Goal: Information Seeking & Learning: Find specific fact

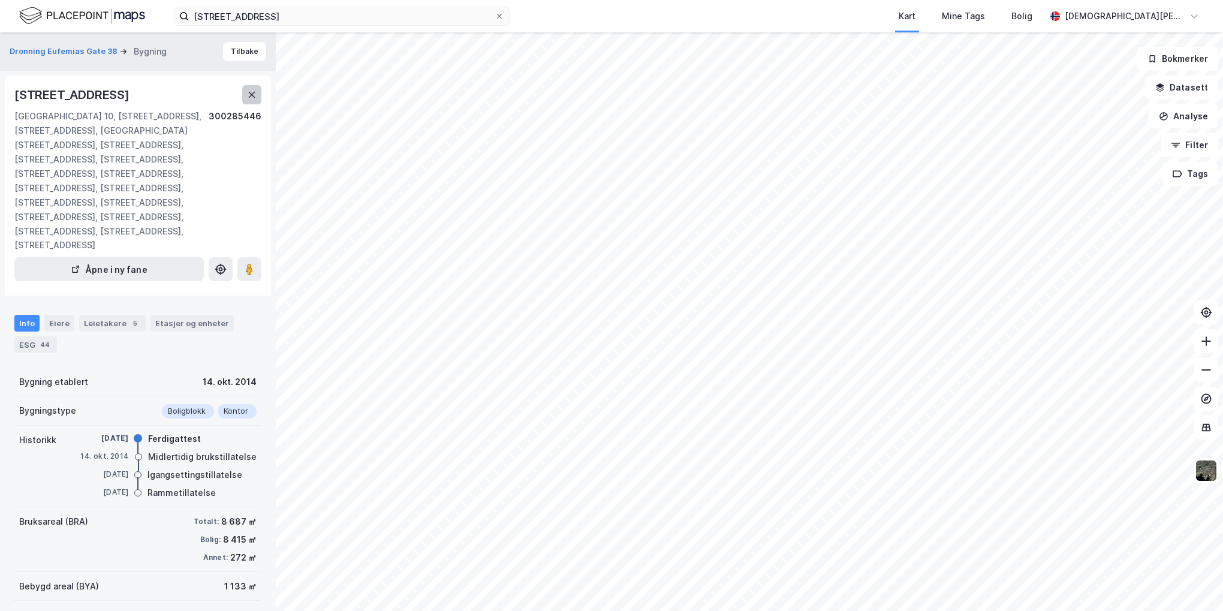
click at [257, 101] on button at bounding box center [251, 94] width 19 height 19
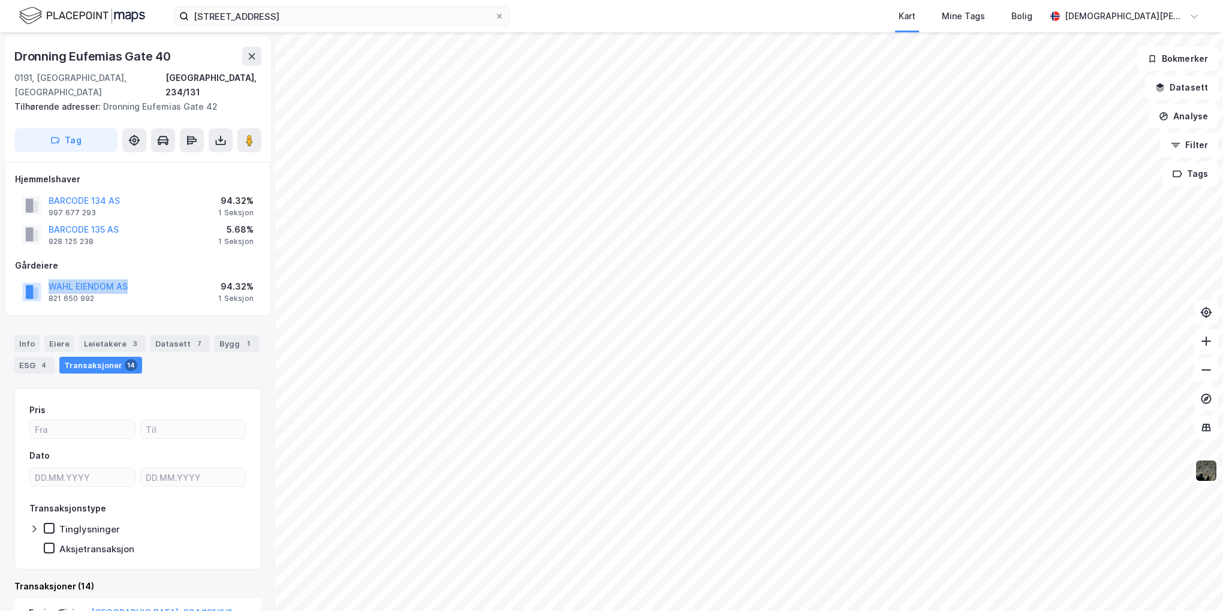
drag, startPoint x: 132, startPoint y: 271, endPoint x: 41, endPoint y: 270, distance: 91.1
click at [41, 277] on div "WAHL EIENDOM AS 821 650 992 94.32% 1 Seksjon" at bounding box center [138, 291] width 246 height 29
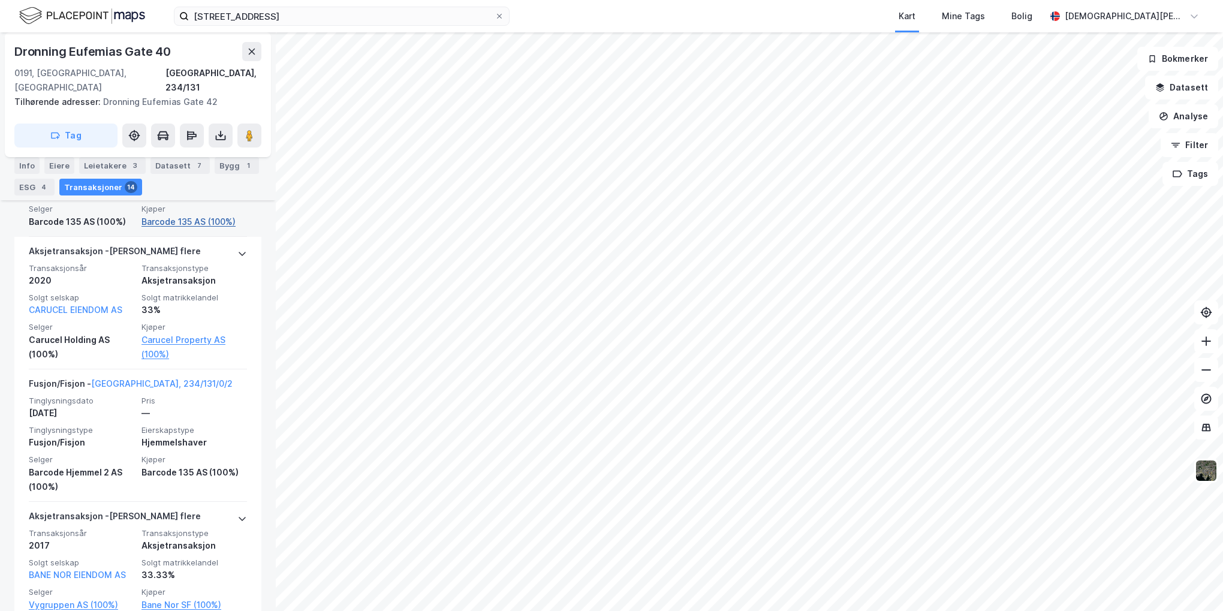
scroll to position [600, 0]
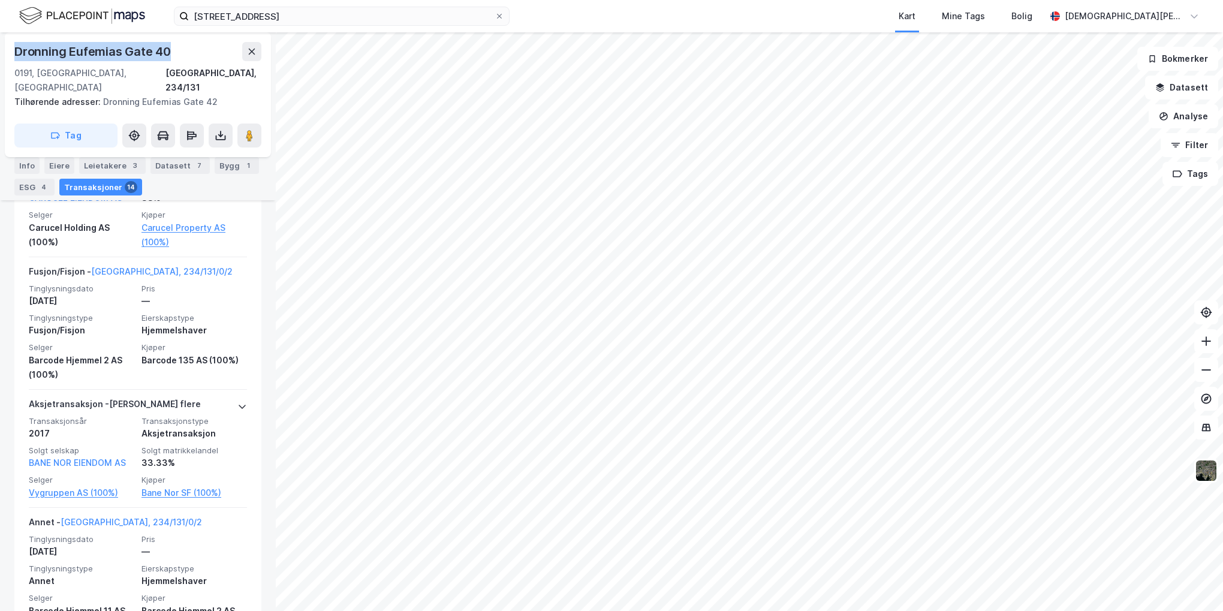
drag, startPoint x: 124, startPoint y: 50, endPoint x: 12, endPoint y: 41, distance: 112.4
click at [12, 41] on div "[GEOGRAPHIC_DATA][STREET_ADDRESS] Tilhørende adresser: [GEOGRAPHIC_DATA] 42 Tag" at bounding box center [138, 94] width 266 height 125
copy div "Dronning Eufemias Gate 40"
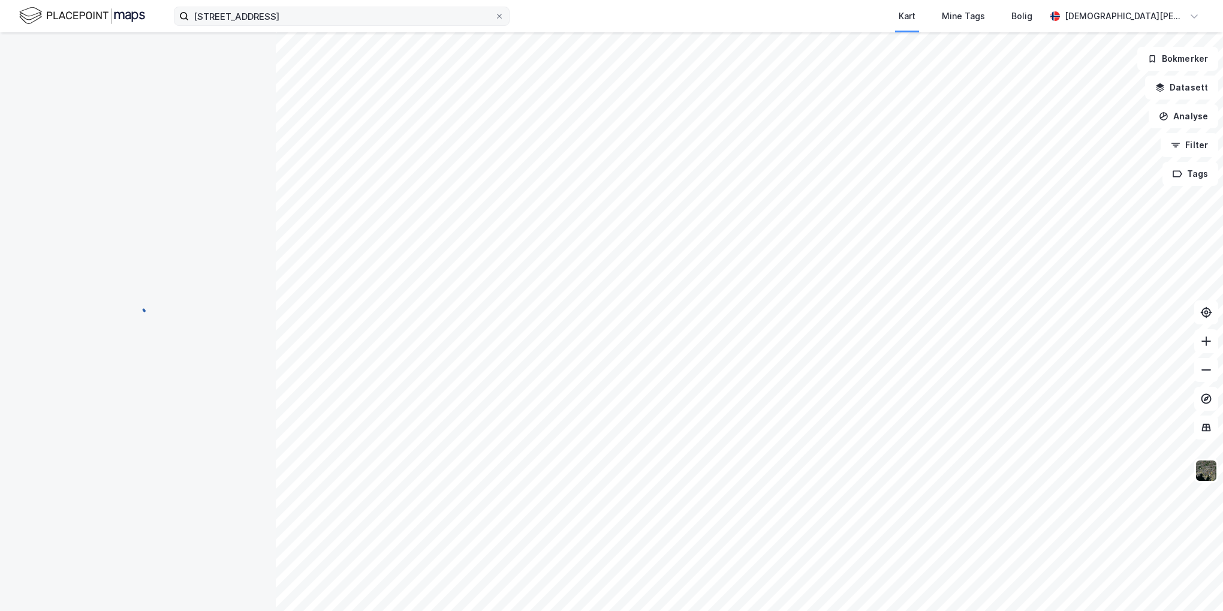
scroll to position [15, 0]
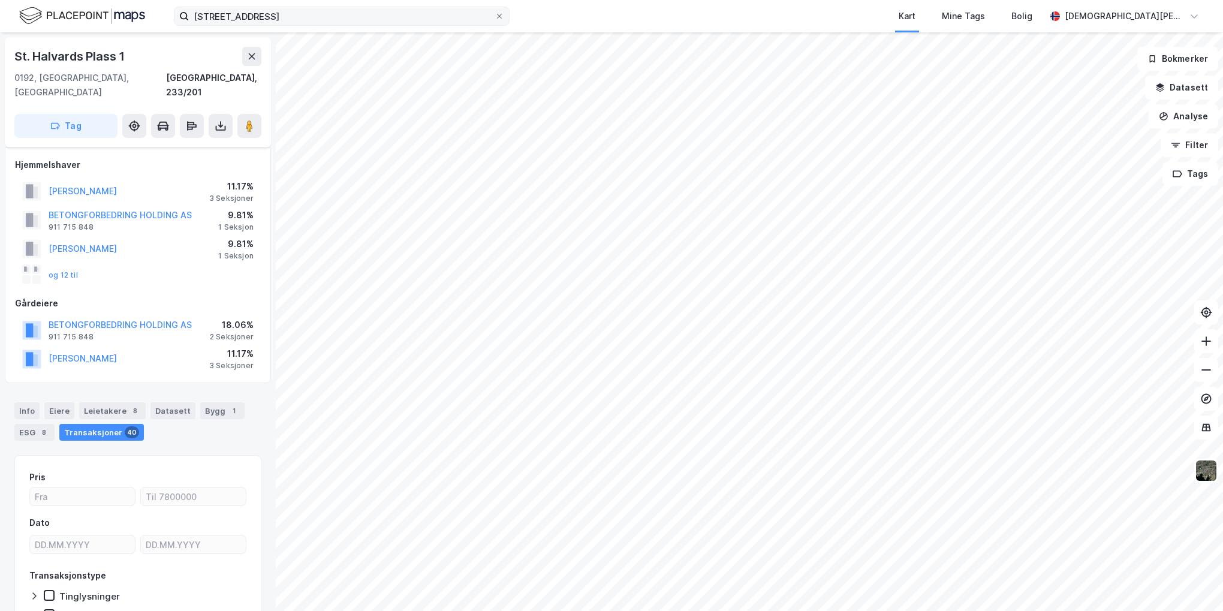
scroll to position [15, 0]
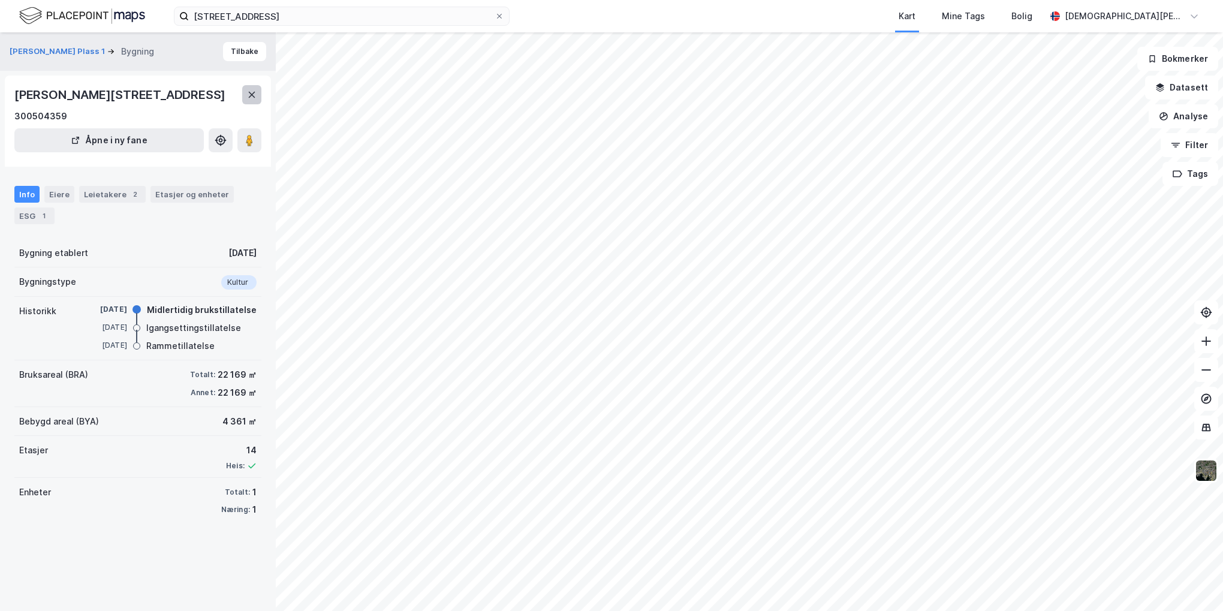
click at [248, 97] on icon at bounding box center [252, 95] width 10 height 10
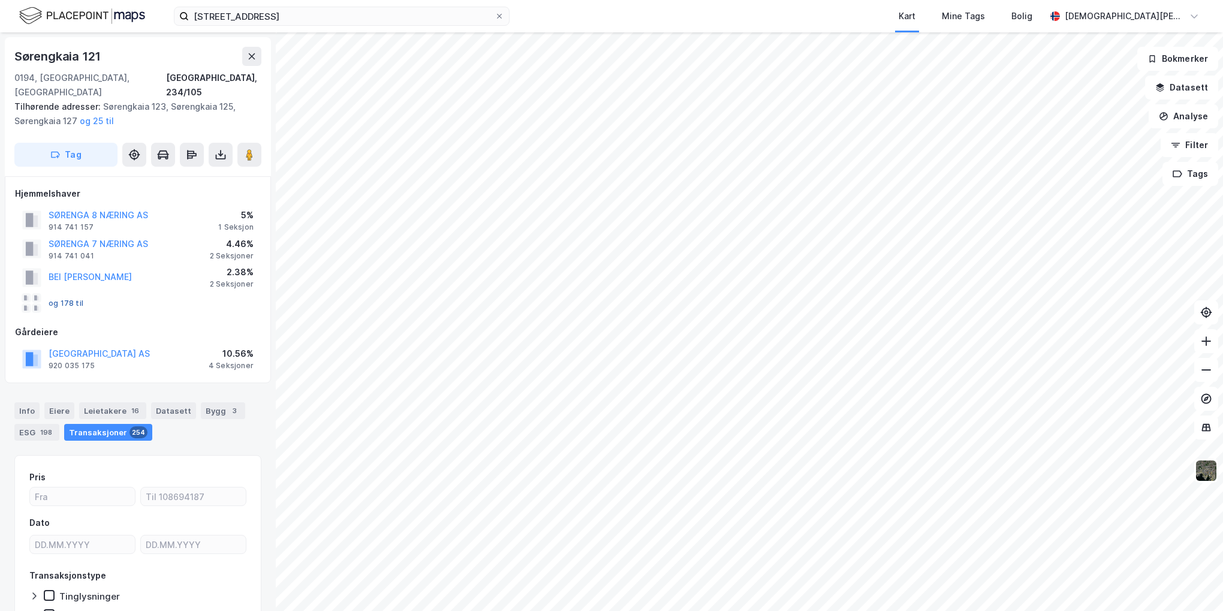
click at [0, 0] on button "og 178 til" at bounding box center [0, 0] width 0 height 0
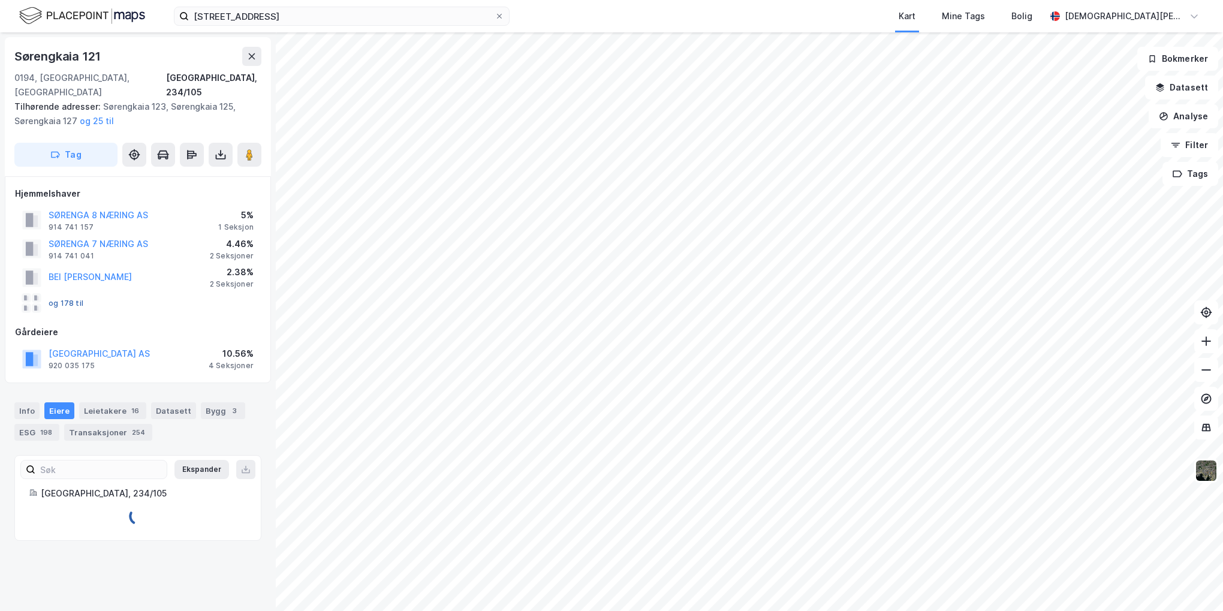
scroll to position [222, 0]
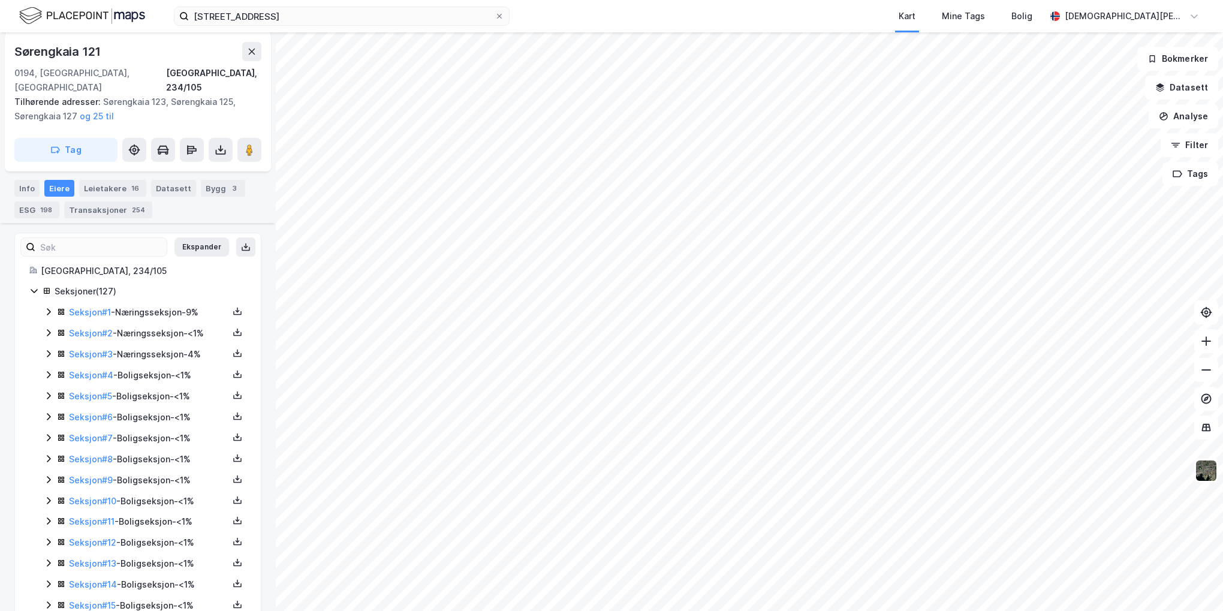
click at [36, 286] on icon at bounding box center [34, 291] width 10 height 10
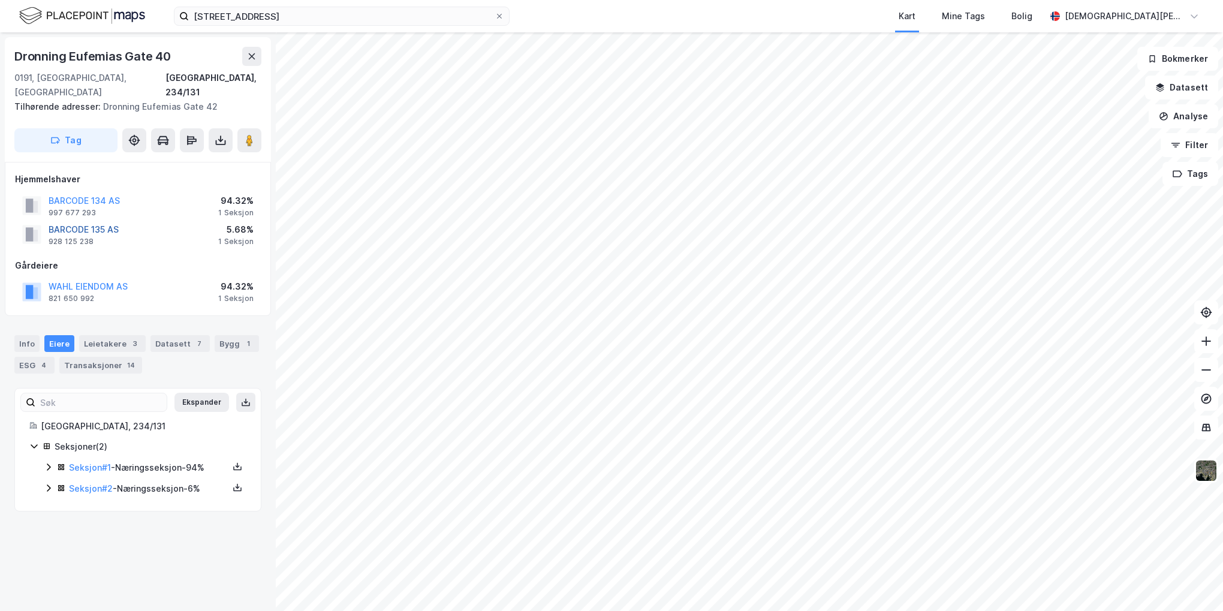
click at [0, 0] on button "BARCODE 135 AS" at bounding box center [0, 0] width 0 height 0
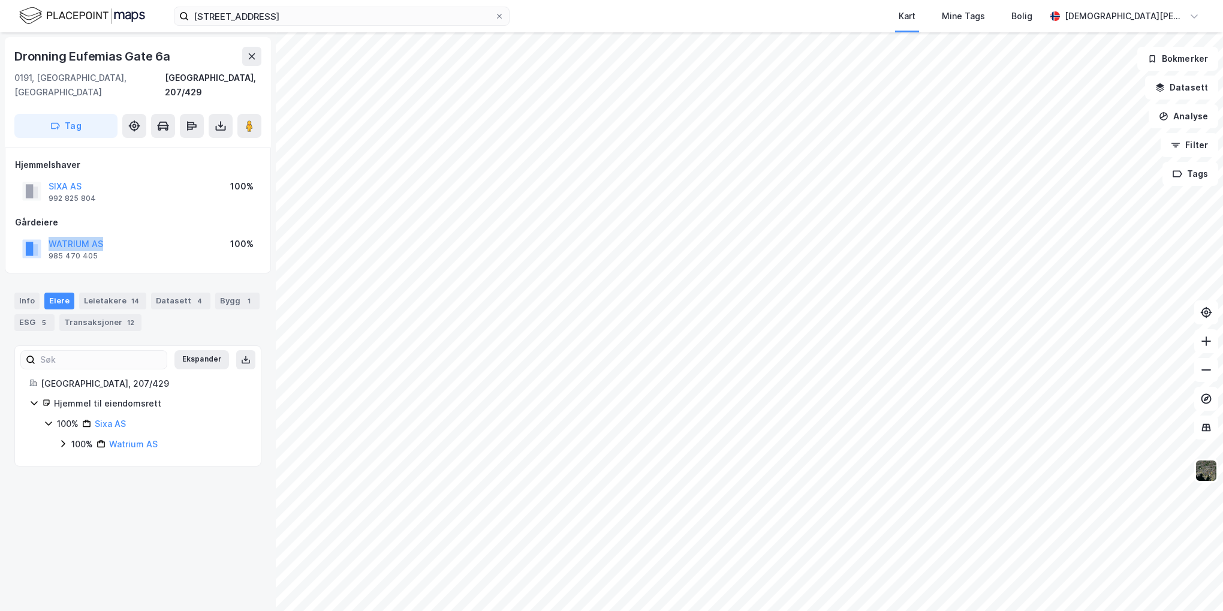
drag, startPoint x: 104, startPoint y: 228, endPoint x: 28, endPoint y: 225, distance: 76.8
click at [28, 234] on div "WATRIUM AS 985 470 405 100%" at bounding box center [138, 248] width 246 height 29
copy button "WATRIUM AS"
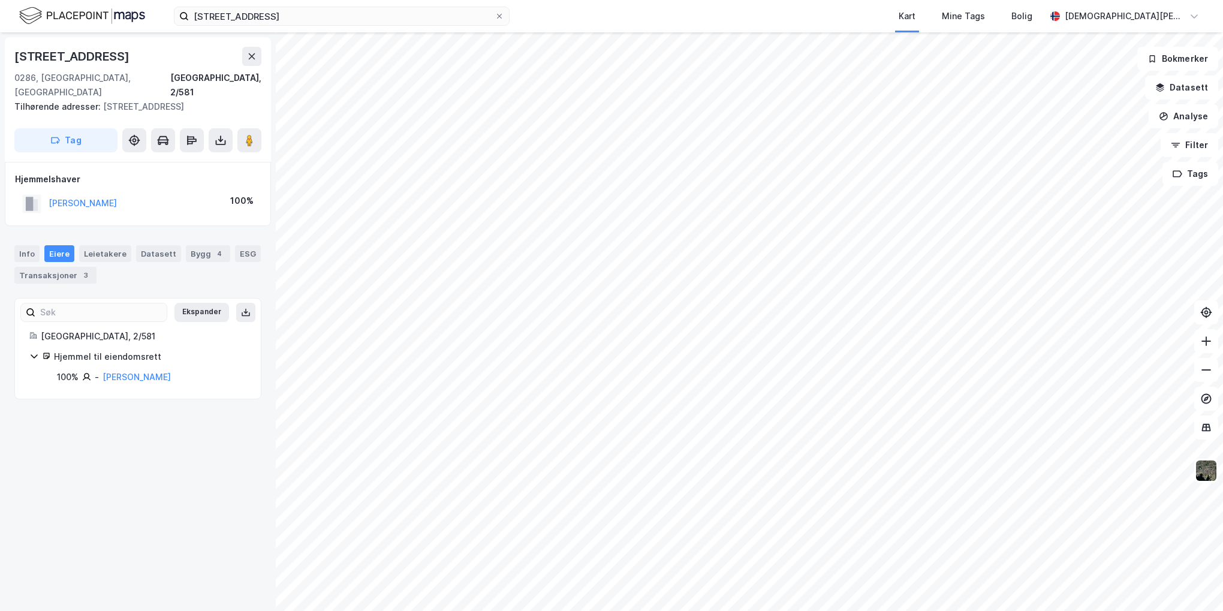
drag, startPoint x: 119, startPoint y: 186, endPoint x: 48, endPoint y: 180, distance: 71.7
click at [48, 191] on div "[PERSON_NAME] 100%" at bounding box center [138, 203] width 246 height 25
copy button "[PERSON_NAME]"
drag, startPoint x: 67, startPoint y: 255, endPoint x: 94, endPoint y: 270, distance: 30.3
click at [68, 267] on div "Transaksjoner 3" at bounding box center [55, 275] width 82 height 17
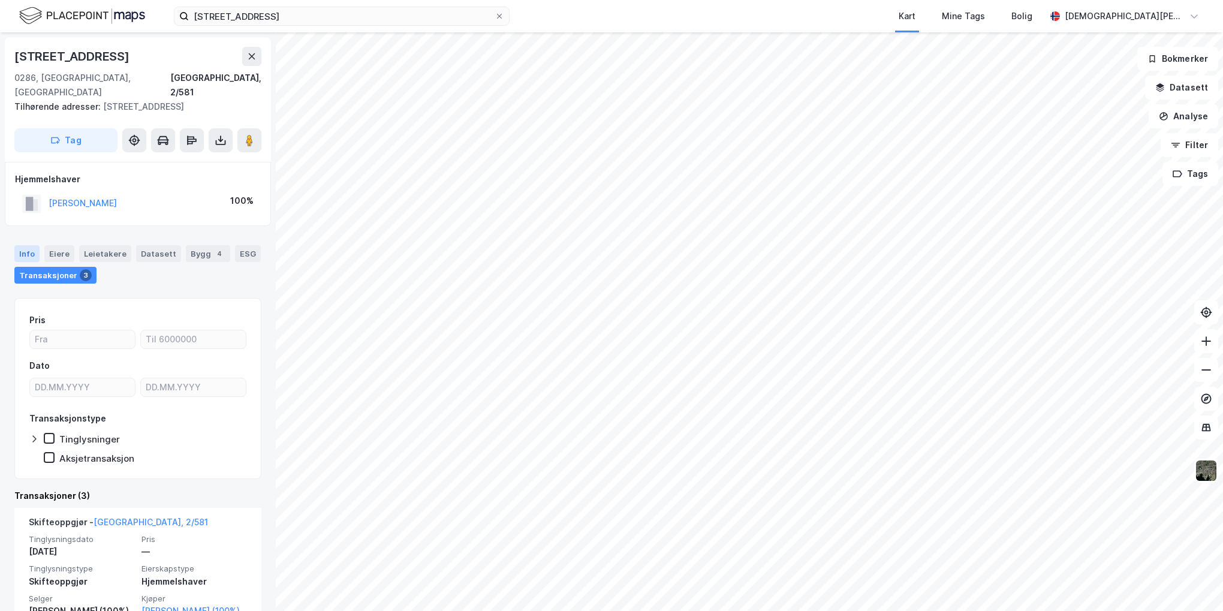
click at [26, 245] on div "Info" at bounding box center [26, 253] width 25 height 17
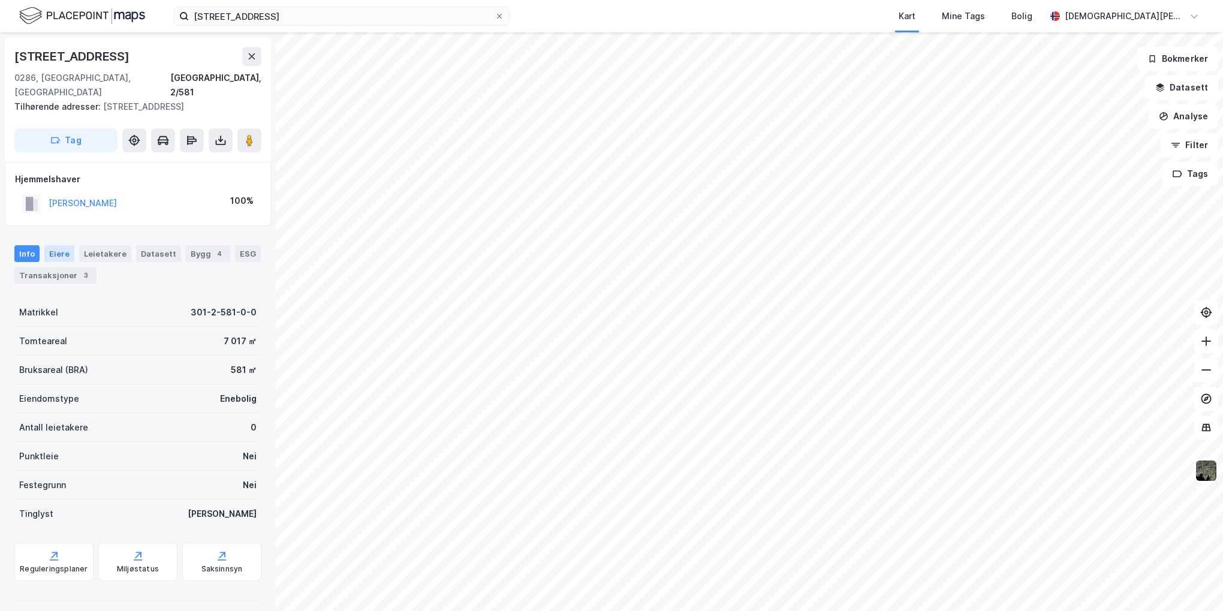
click at [55, 245] on div "Eiere" at bounding box center [59, 253] width 30 height 17
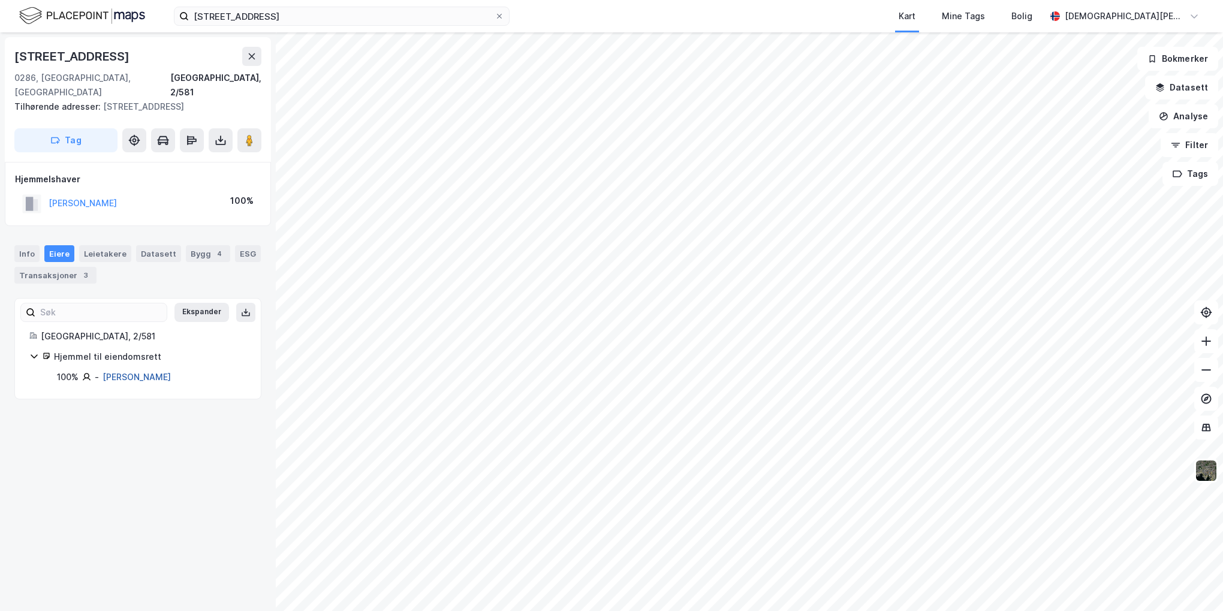
click at [140, 372] on link "[PERSON_NAME]" at bounding box center [137, 377] width 68 height 10
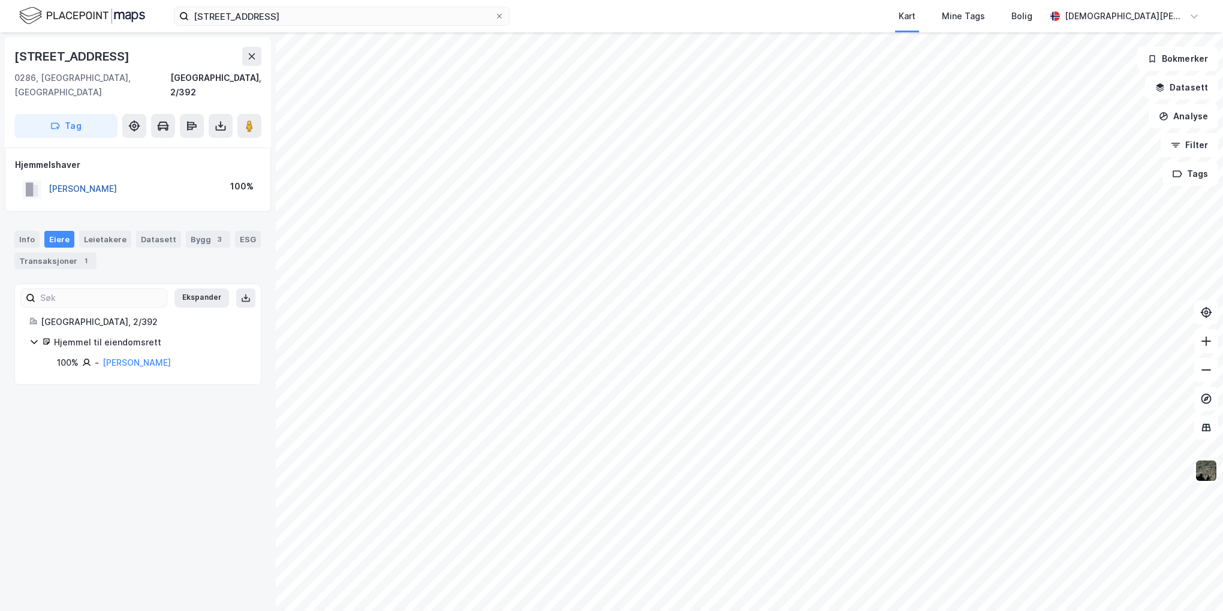
click at [0, 0] on button "[PERSON_NAME]" at bounding box center [0, 0] width 0 height 0
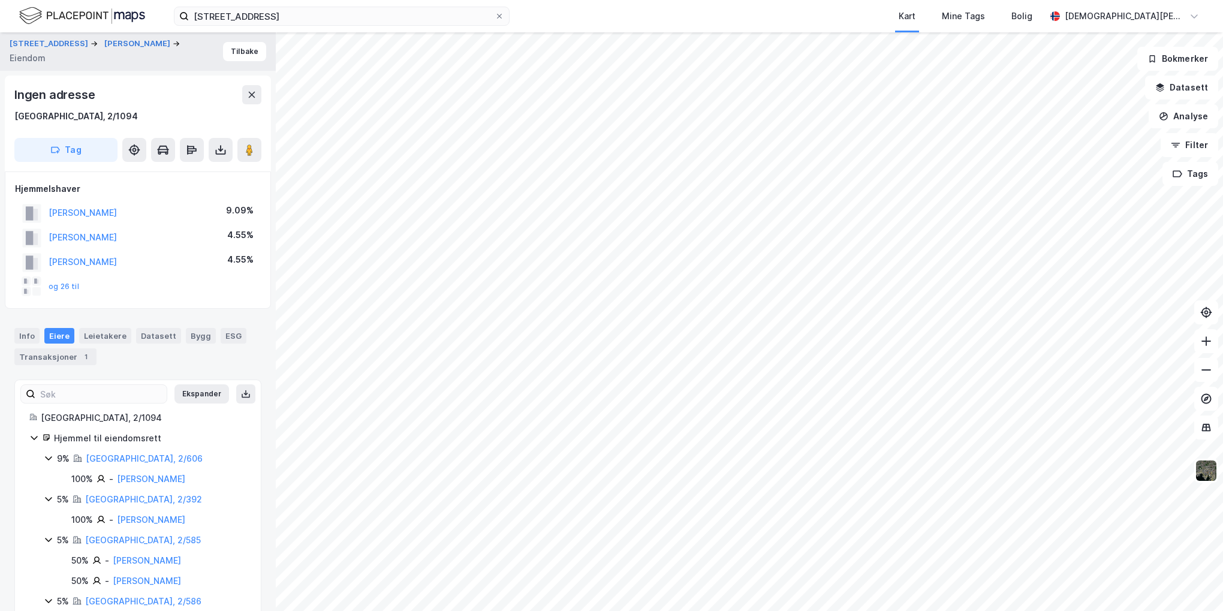
click at [53, 279] on div "og 26 til" at bounding box center [50, 286] width 57 height 19
click at [0, 0] on button "og 26 til" at bounding box center [0, 0] width 0 height 0
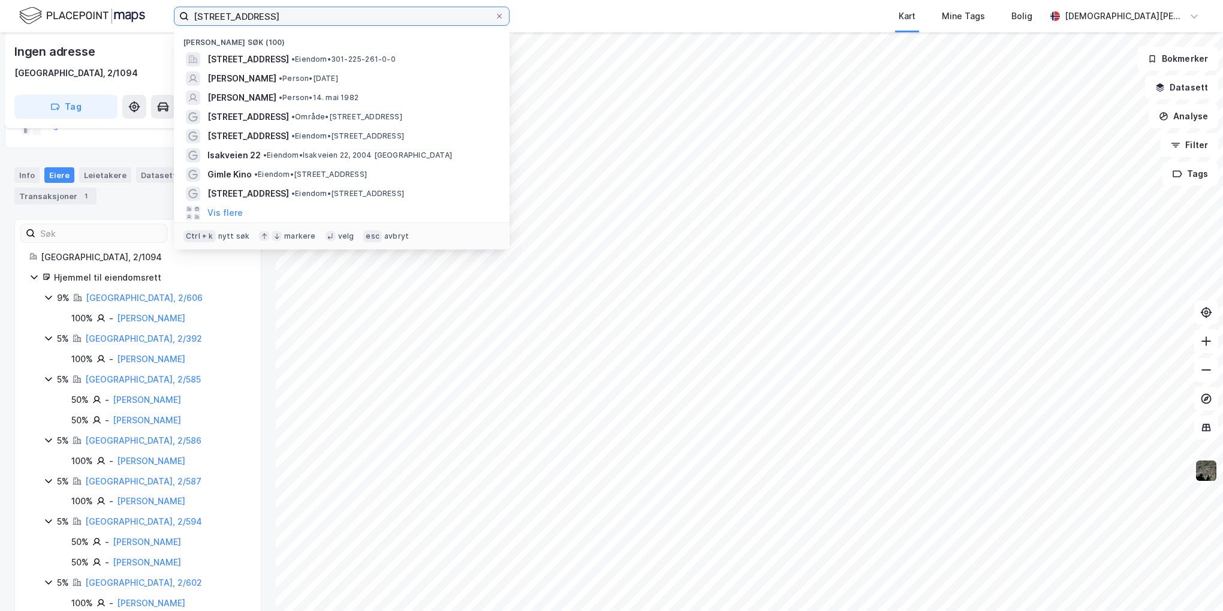
click at [231, 19] on input "[STREET_ADDRESS]" at bounding box center [342, 16] width 306 height 18
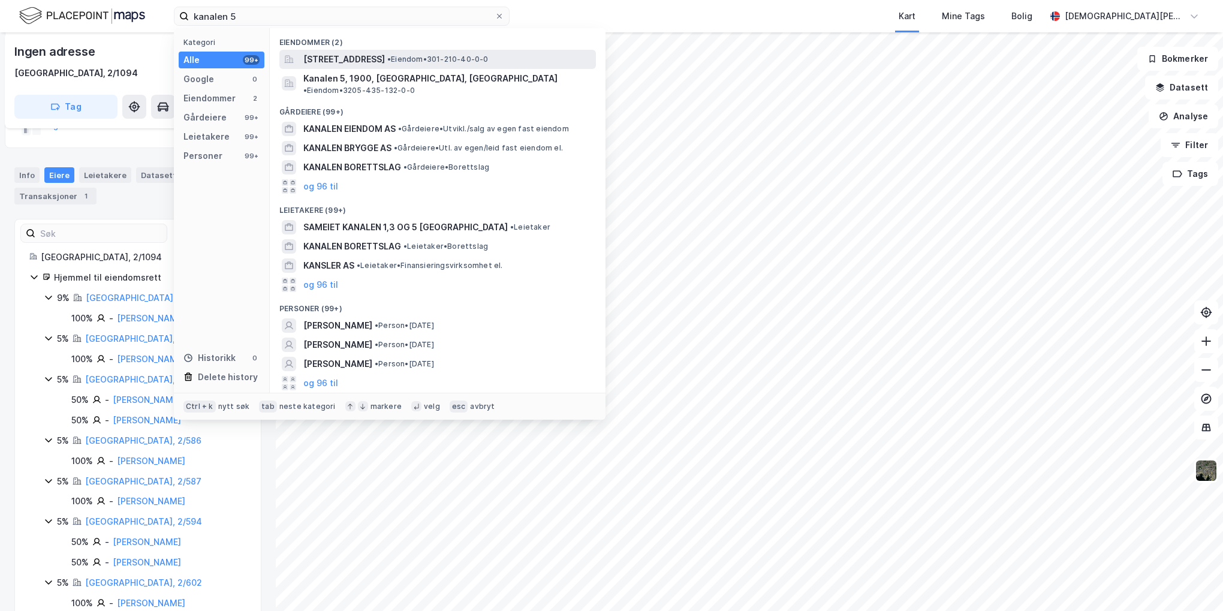
click at [385, 57] on span "[STREET_ADDRESS]" at bounding box center [344, 59] width 82 height 14
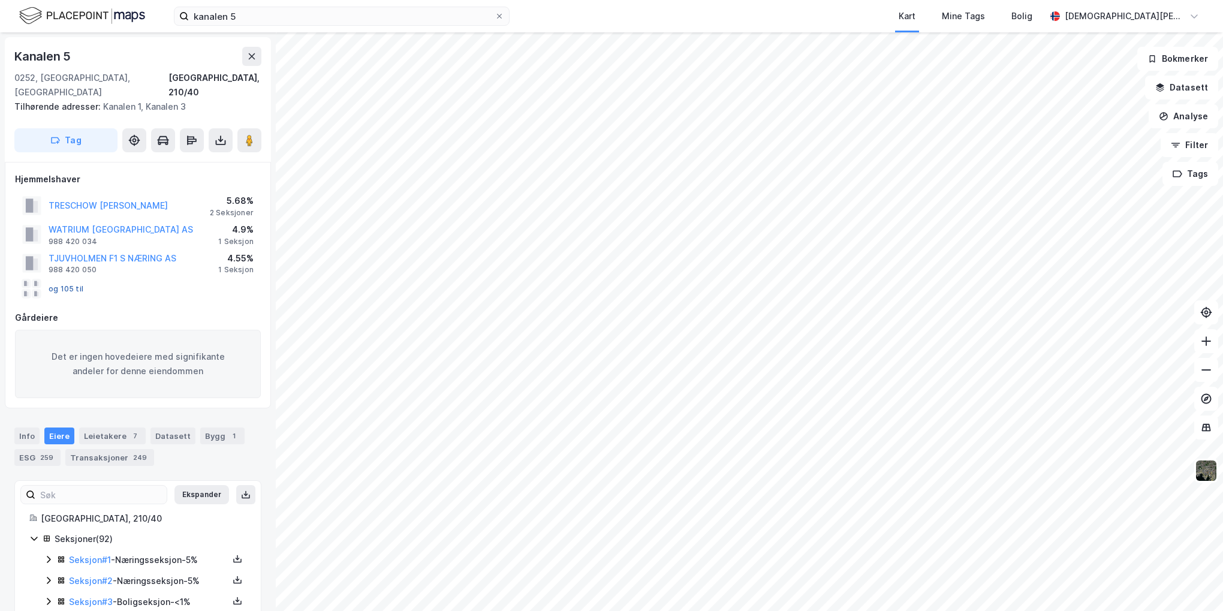
click at [0, 0] on button "og 105 til" at bounding box center [0, 0] width 0 height 0
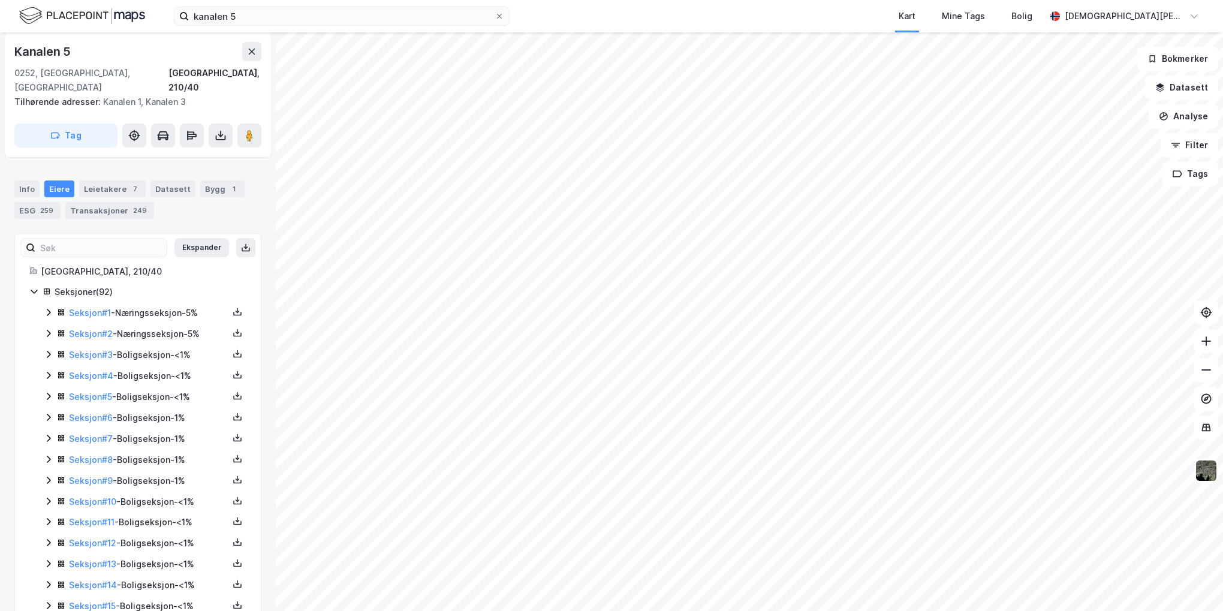
click at [32, 287] on icon at bounding box center [34, 292] width 10 height 10
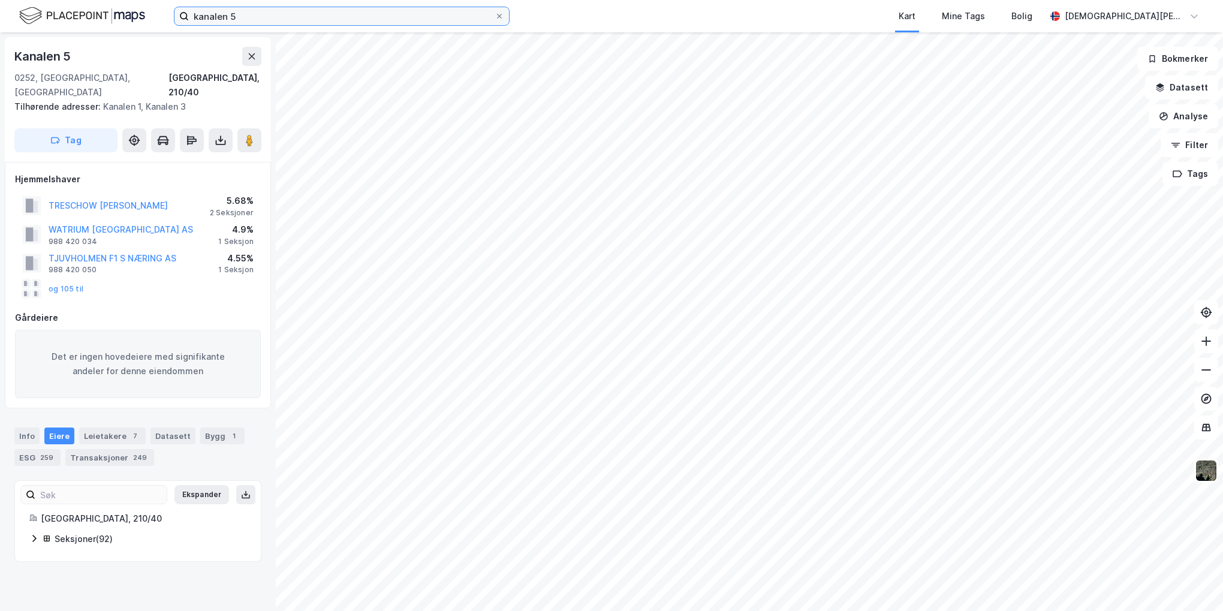
click at [255, 20] on input "kanalen 5" at bounding box center [342, 16] width 306 height 18
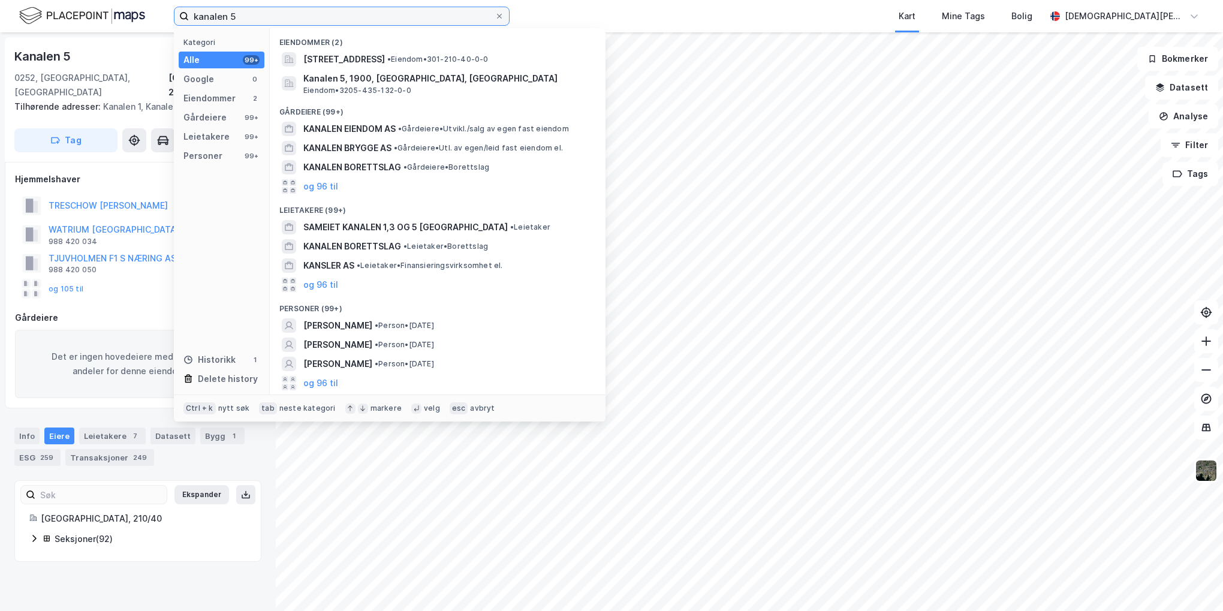
click at [255, 20] on input "kanalen 5" at bounding box center [342, 16] width 306 height 18
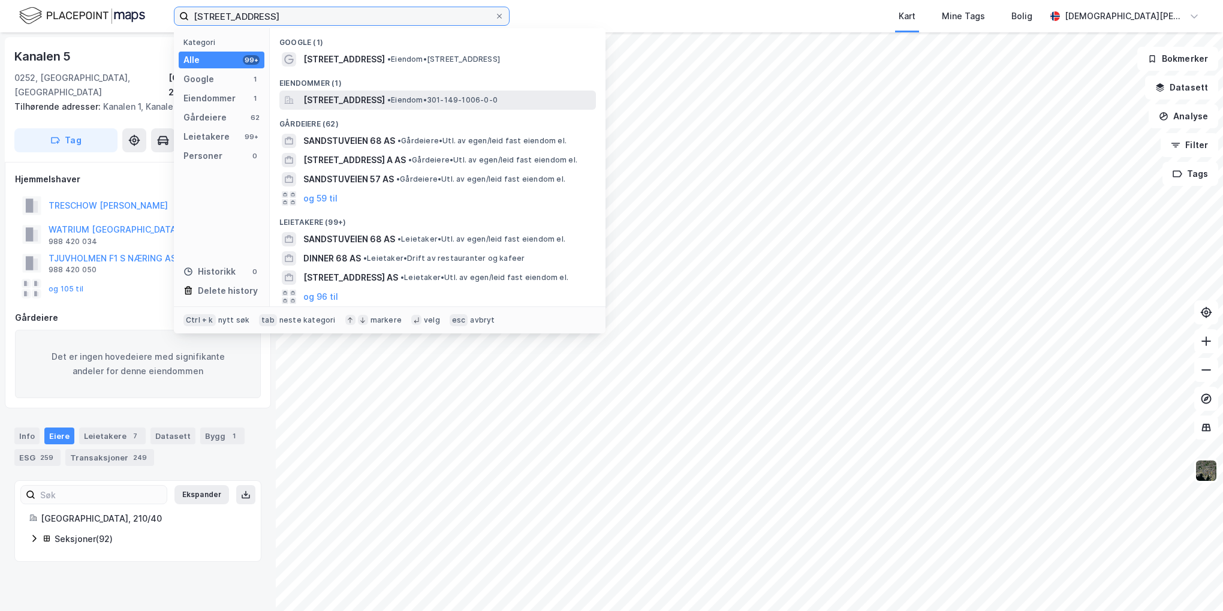
type input "[STREET_ADDRESS]"
click at [385, 95] on span "[STREET_ADDRESS]" at bounding box center [344, 100] width 82 height 14
